Goal: Communication & Community: Answer question/provide support

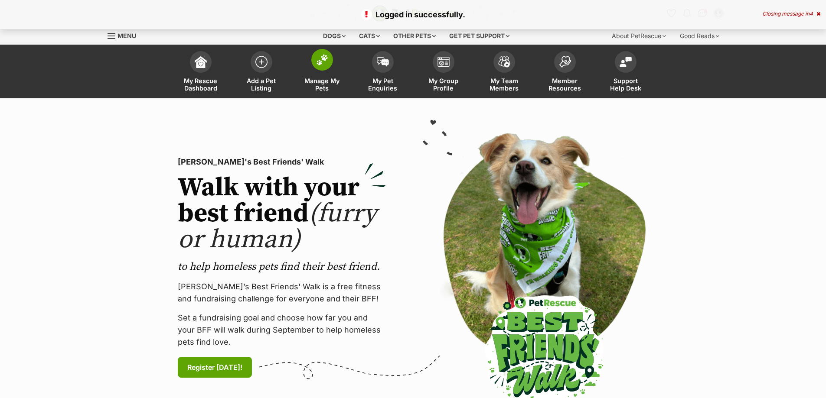
click at [324, 84] on span "Manage My Pets" at bounding box center [322, 84] width 39 height 15
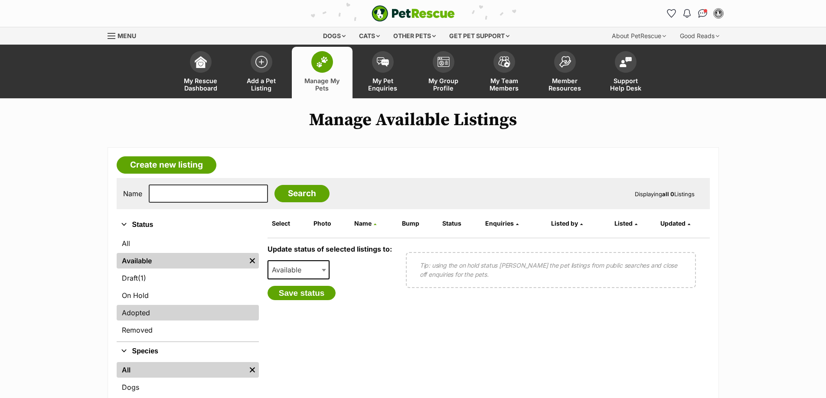
click at [146, 316] on link "Adopted" at bounding box center [188, 313] width 142 height 16
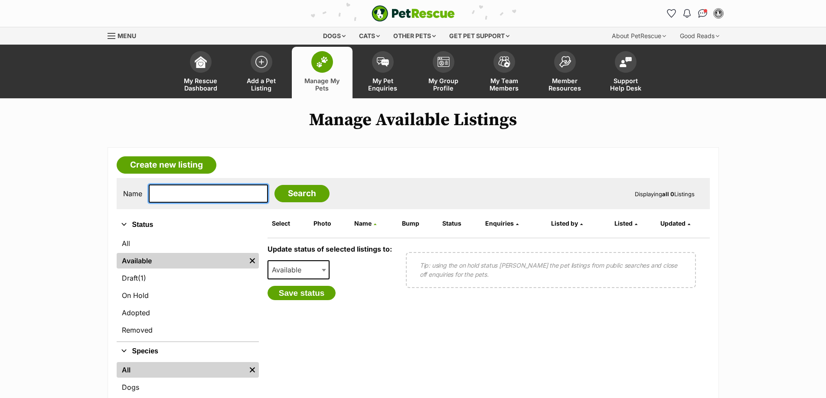
click at [186, 192] on input "text" at bounding box center [208, 194] width 119 height 18
type input "azul"
click at [277, 195] on input "Search" at bounding box center [301, 193] width 55 height 17
click at [277, 196] on input "Search" at bounding box center [301, 193] width 55 height 17
click at [201, 195] on input "azul" at bounding box center [208, 194] width 119 height 18
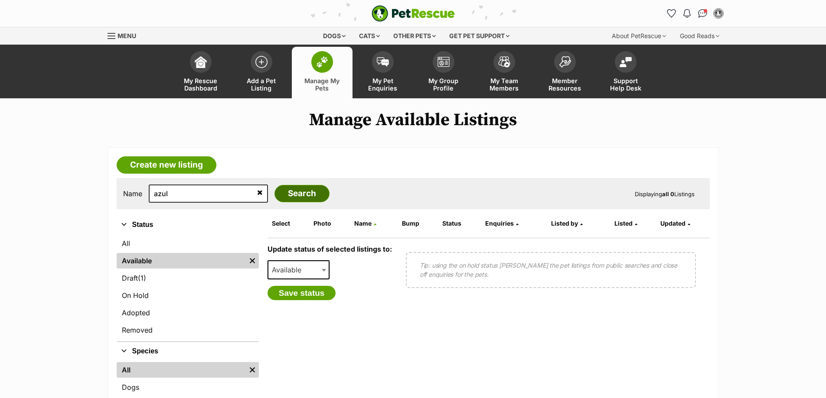
click at [297, 193] on input "Search" at bounding box center [301, 193] width 55 height 17
click at [150, 308] on link "Adopted" at bounding box center [188, 313] width 142 height 16
click at [147, 313] on link "Adopted" at bounding box center [188, 313] width 142 height 16
click at [146, 315] on link "Adopted" at bounding box center [188, 313] width 142 height 16
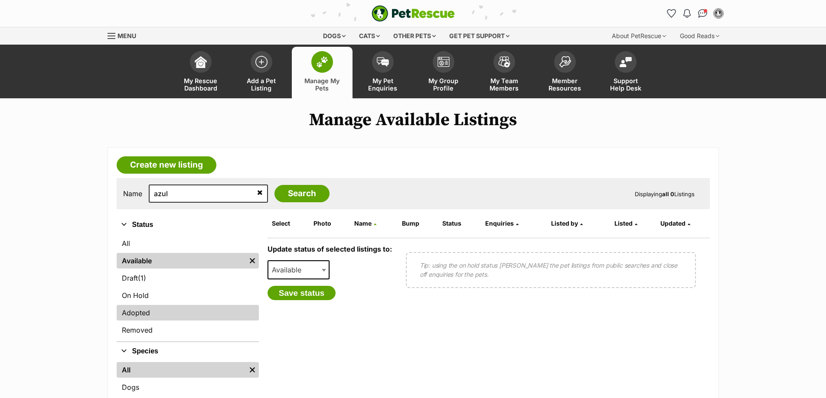
click at [146, 315] on link "Adopted" at bounding box center [188, 313] width 142 height 16
click at [289, 196] on input "Search" at bounding box center [301, 193] width 55 height 17
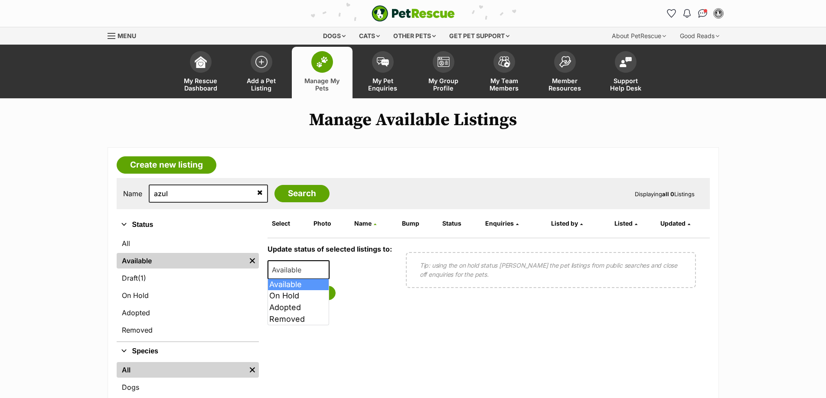
click at [317, 271] on span "Available" at bounding box center [298, 269] width 62 height 19
select select "rehomed"
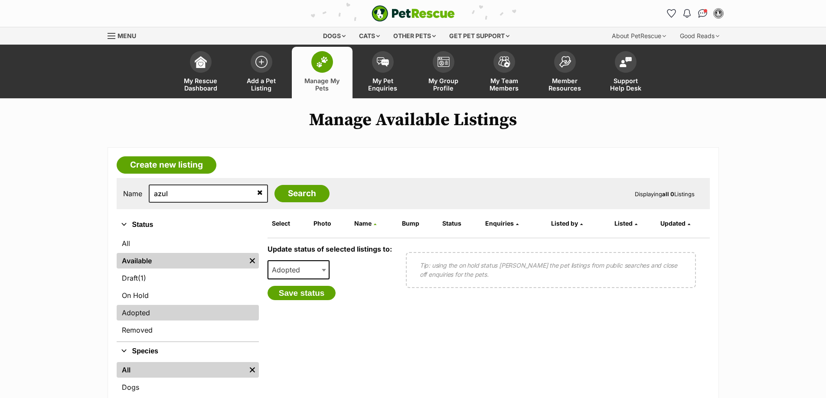
click at [147, 317] on link "Adopted" at bounding box center [188, 313] width 142 height 16
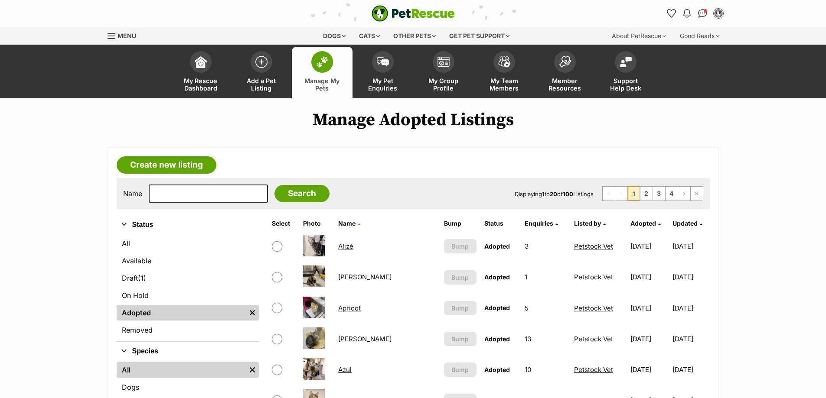
click at [341, 373] on link "Azul" at bounding box center [344, 370] width 13 height 8
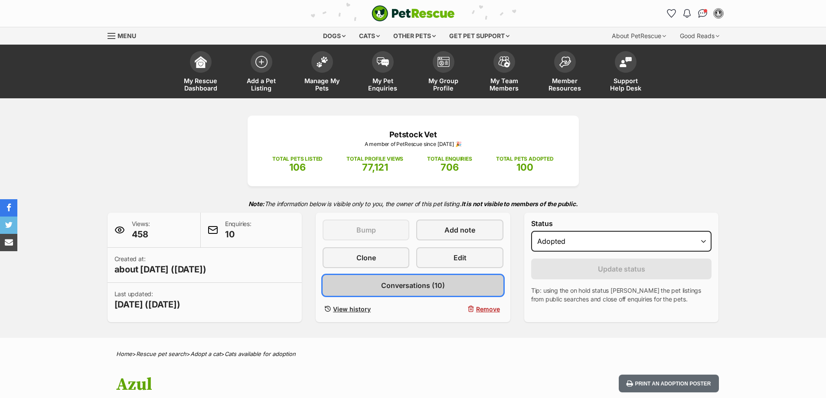
click at [412, 294] on link "Conversations (10)" at bounding box center [412, 285] width 181 height 21
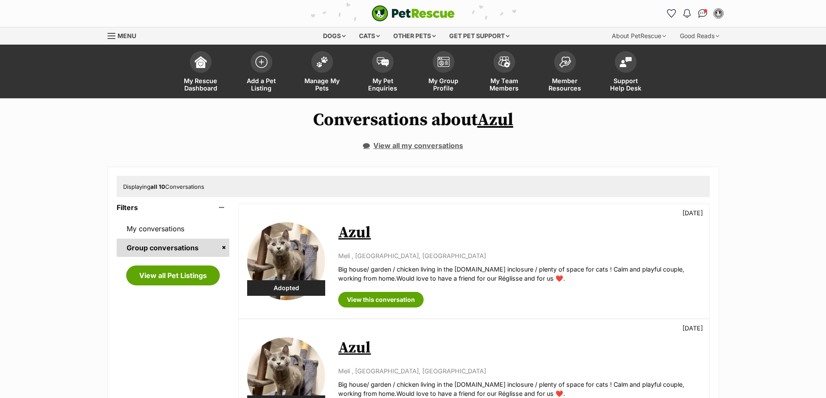
click at [421, 148] on link "View all my conversations" at bounding box center [413, 146] width 100 height 8
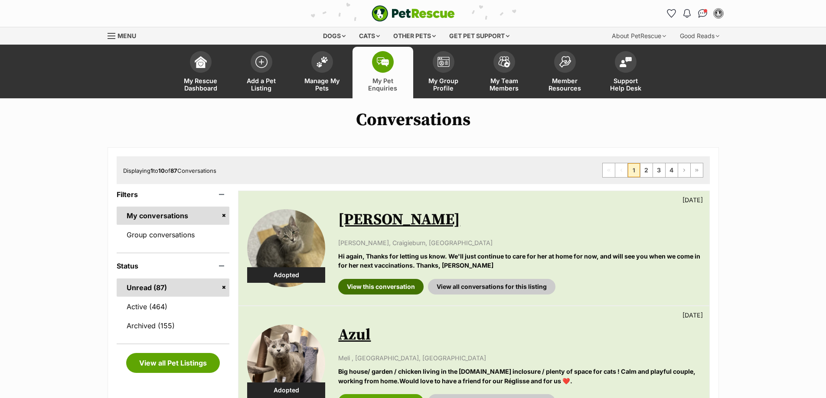
click at [385, 288] on link "View this conversation" at bounding box center [380, 287] width 85 height 16
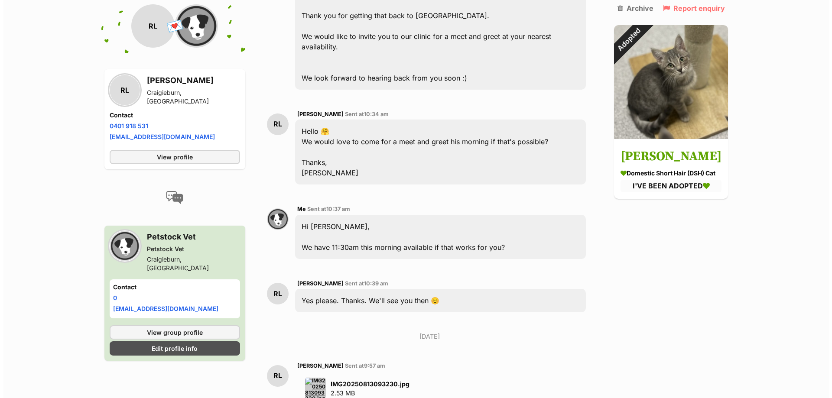
scroll to position [1864, 0]
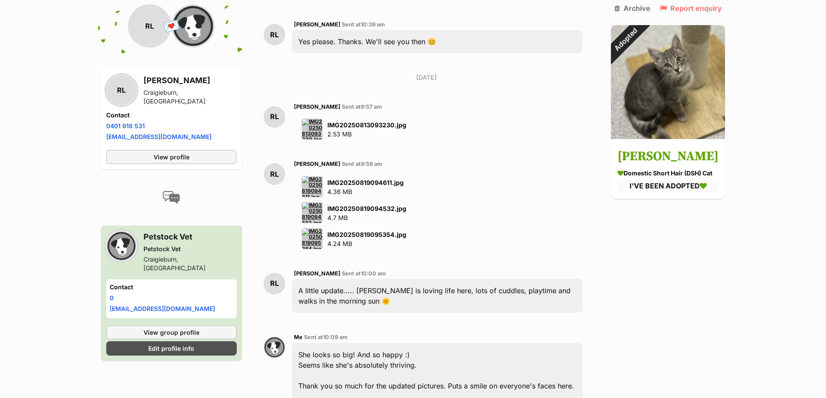
click at [314, 176] on img at bounding box center [312, 186] width 21 height 21
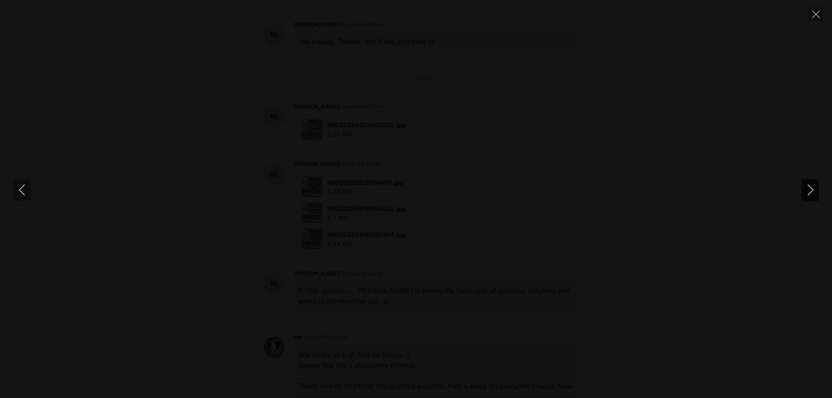
click at [810, 187] on icon "Next" at bounding box center [810, 190] width 6 height 11
click at [810, 188] on icon "Next" at bounding box center [810, 190] width 6 height 11
